Goal: Check status

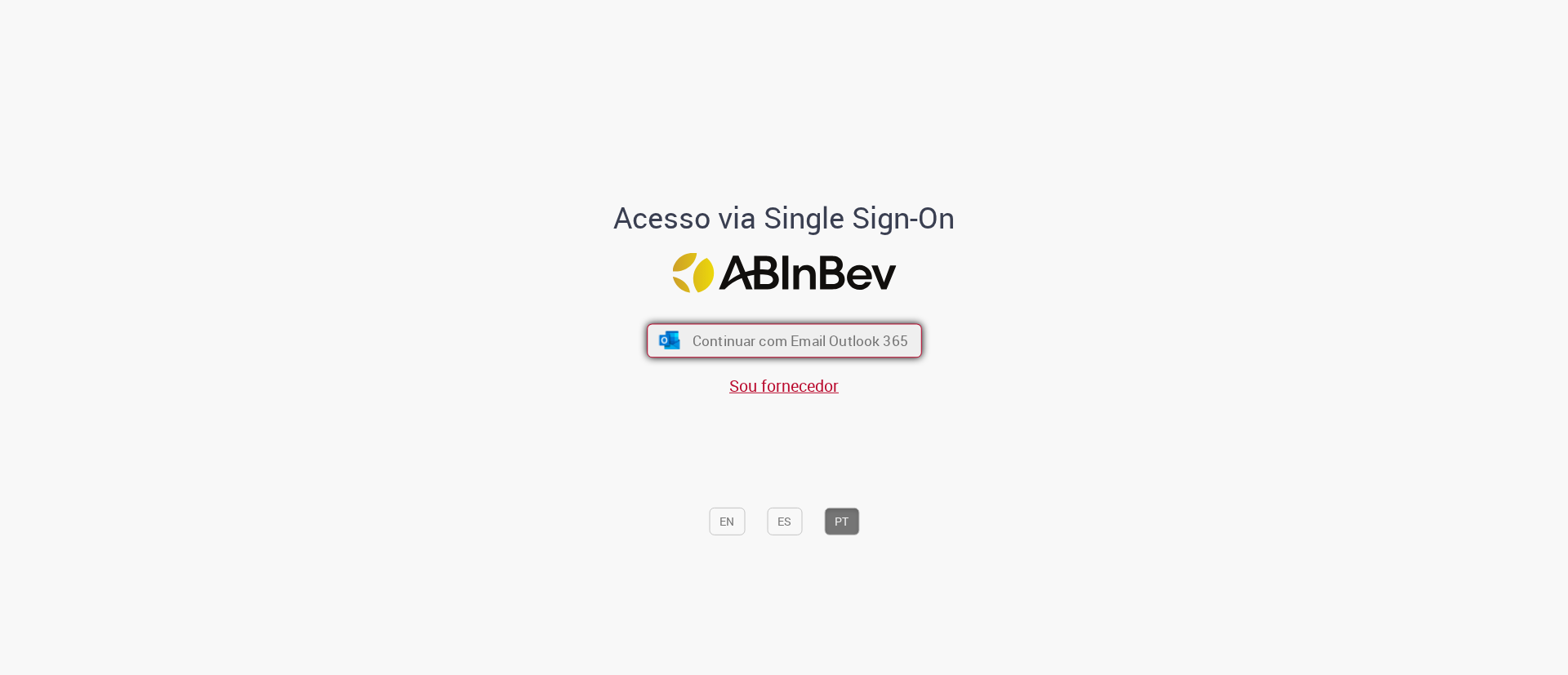
click at [761, 336] on span "Continuar com Email Outlook 365" at bounding box center [799, 341] width 215 height 19
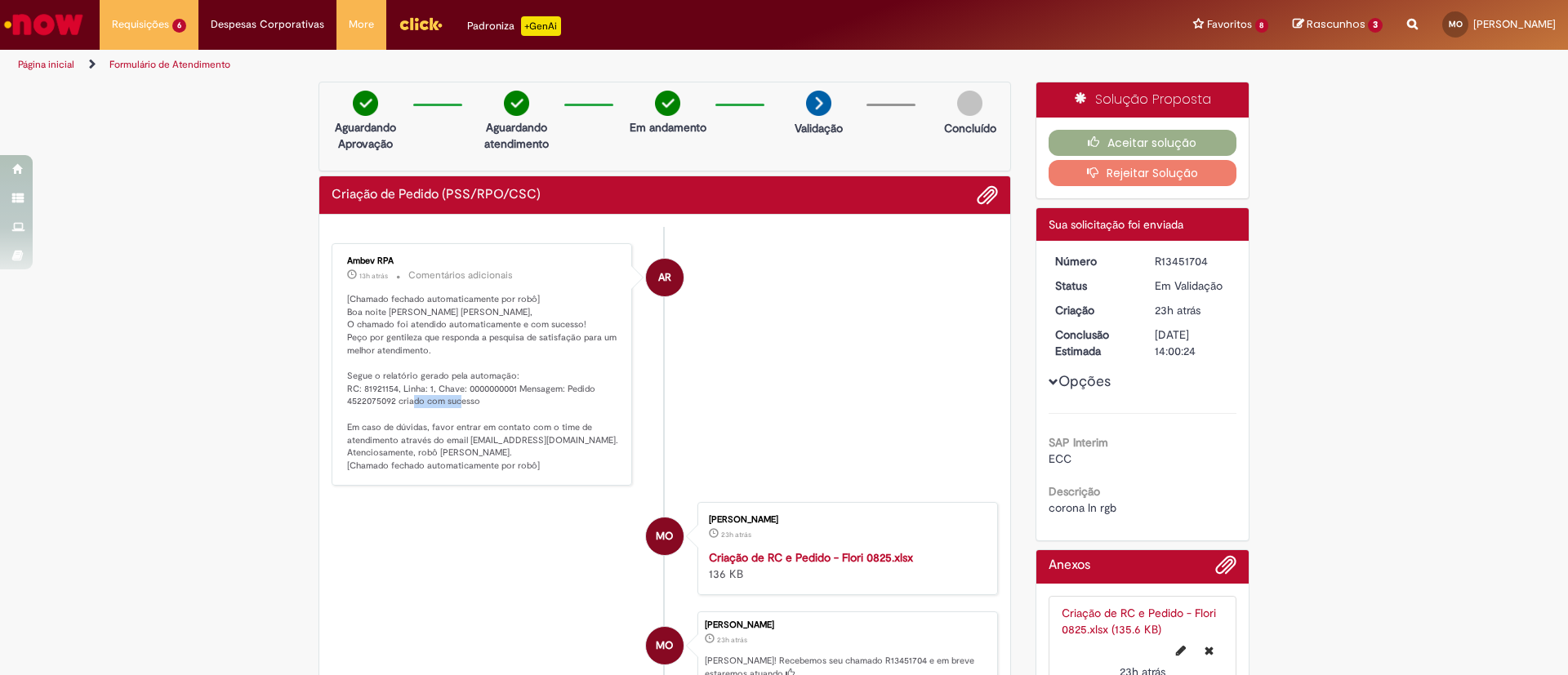
drag, startPoint x: 387, startPoint y: 402, endPoint x: 325, endPoint y: 402, distance: 62.0
click at [332, 402] on div "Ambev RPA 13h atrás 13 horas atrás Comentários adicionais [Chamado fechado auto…" at bounding box center [482, 364] width 301 height 242
copy p "4522075092"
click at [46, 12] on img "Ir para a Homepage" at bounding box center [44, 24] width 84 height 32
